Goal: Task Accomplishment & Management: Manage account settings

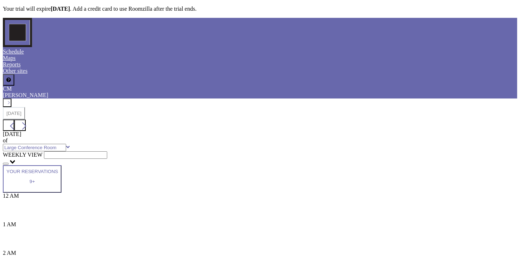
scroll to position [197, 0]
click at [19, 121] on icon at bounding box center [13, 126] width 14 height 11
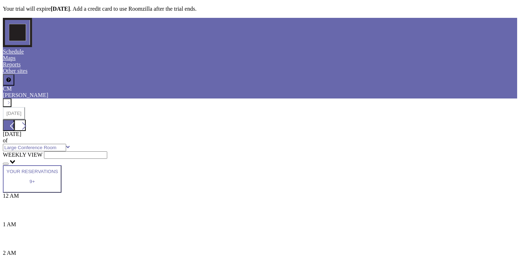
click at [19, 121] on icon at bounding box center [13, 126] width 14 height 11
click at [25, 107] on button "[DATE]" at bounding box center [14, 113] width 22 height 13
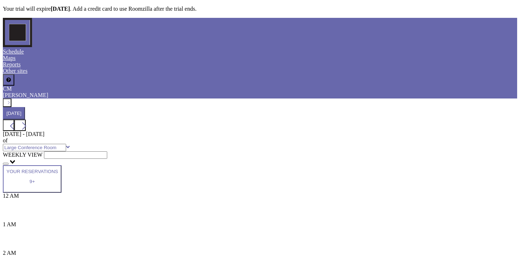
click at [25, 107] on button "[DATE]" at bounding box center [14, 113] width 22 height 13
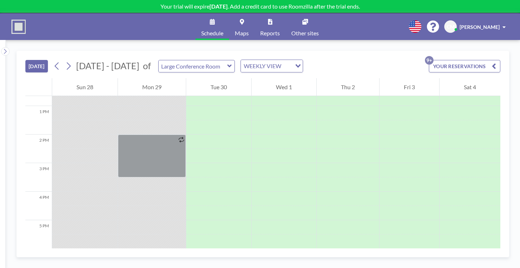
scroll to position [384, 0]
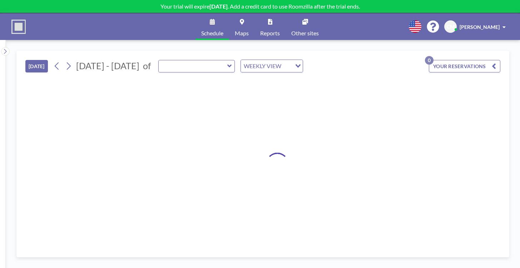
type input "Large Conference Room"
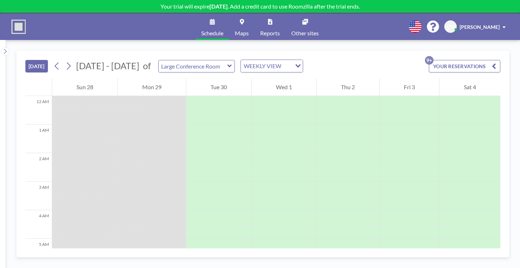
click at [468, 60] on button "YOUR RESERVATIONS 9+" at bounding box center [465, 66] width 72 height 13
